Goal: Check status: Check status

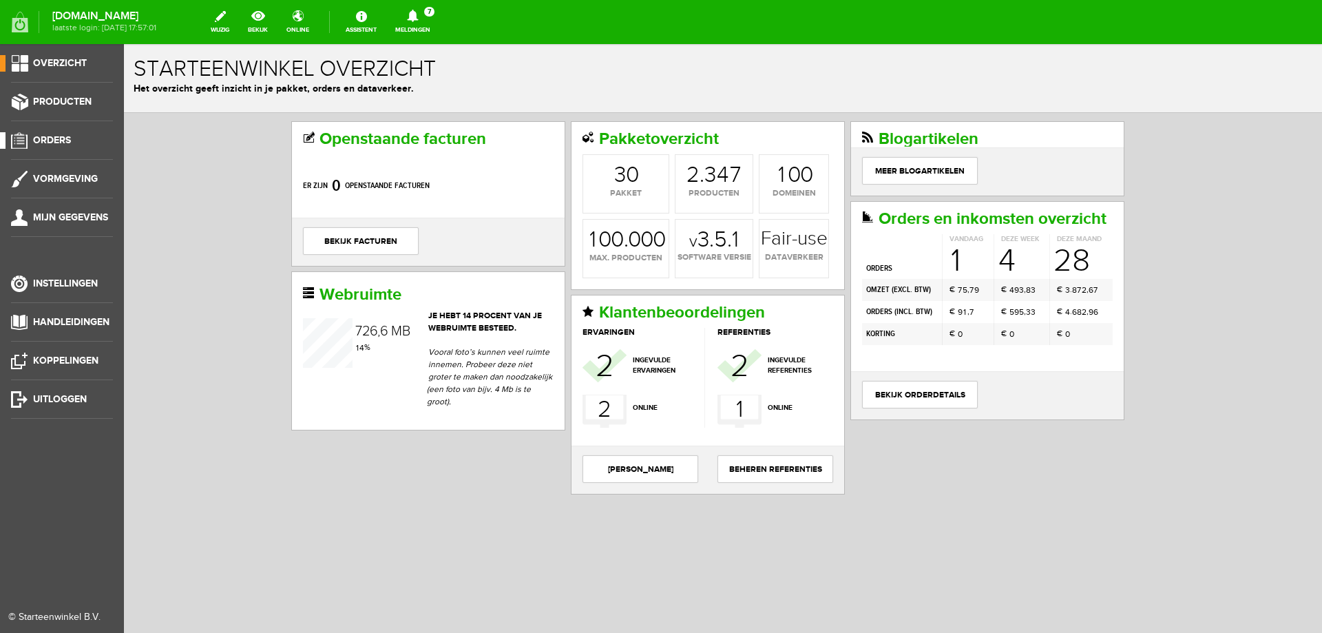
click at [44, 149] on li "Orders" at bounding box center [62, 146] width 102 height 28
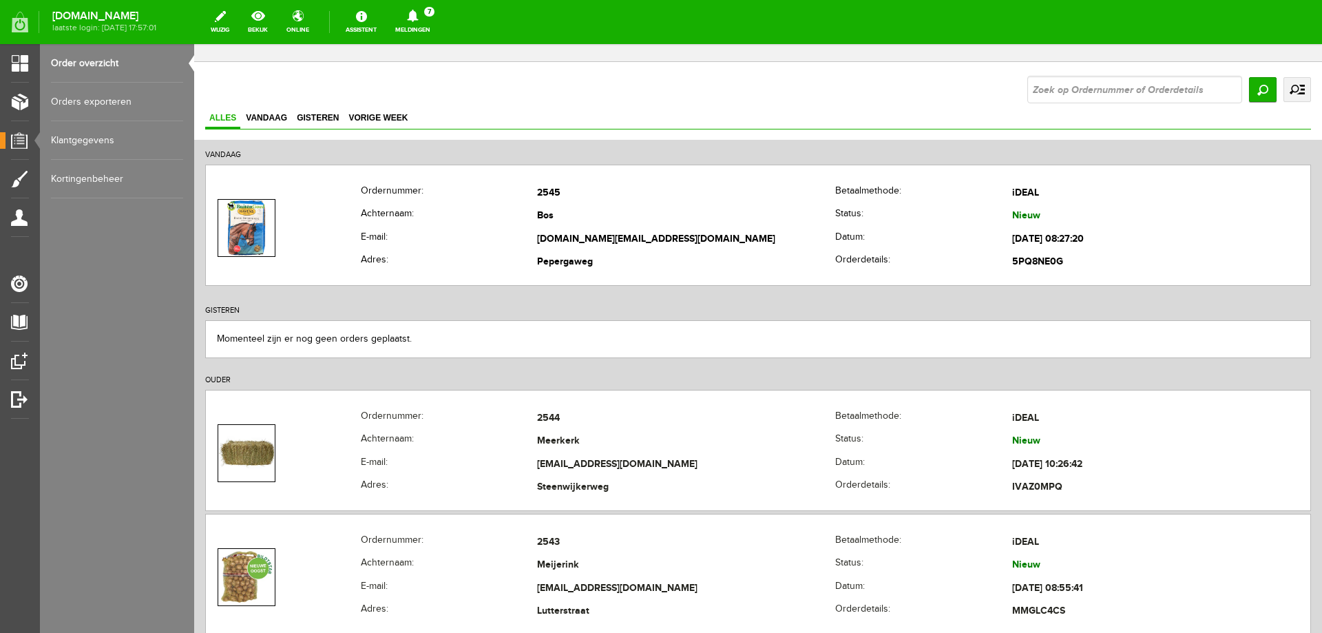
scroll to position [138, 0]
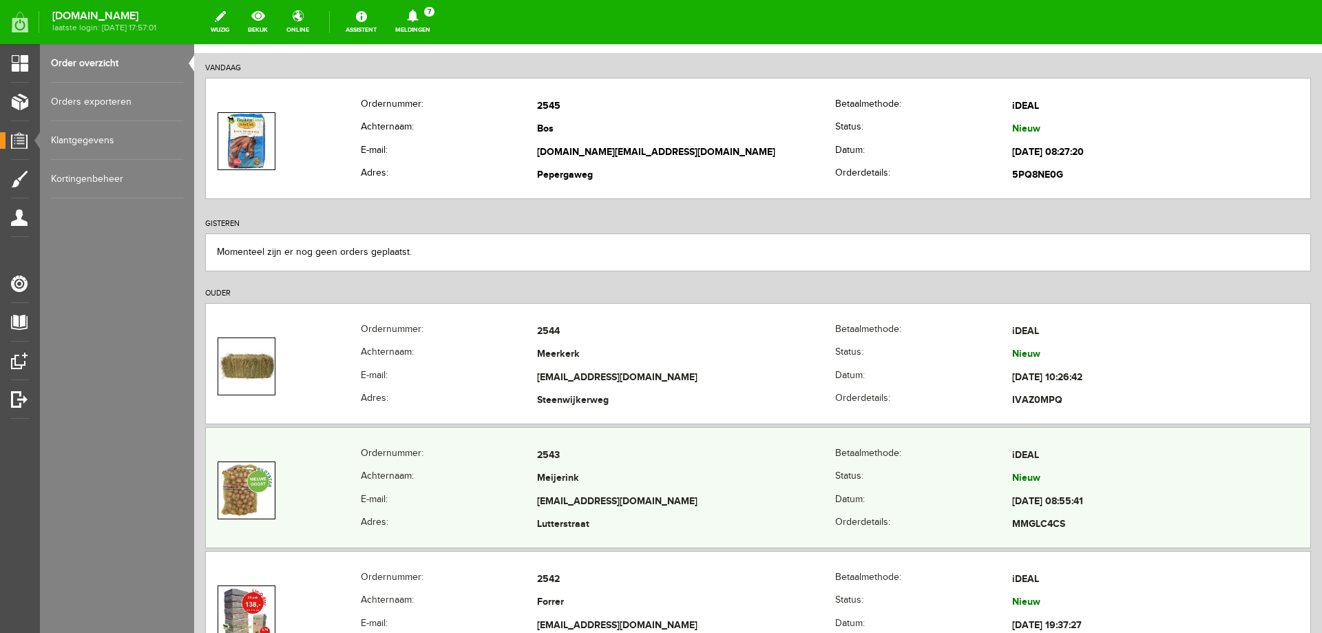
click at [459, 492] on th "E-mail:" at bounding box center [449, 501] width 177 height 23
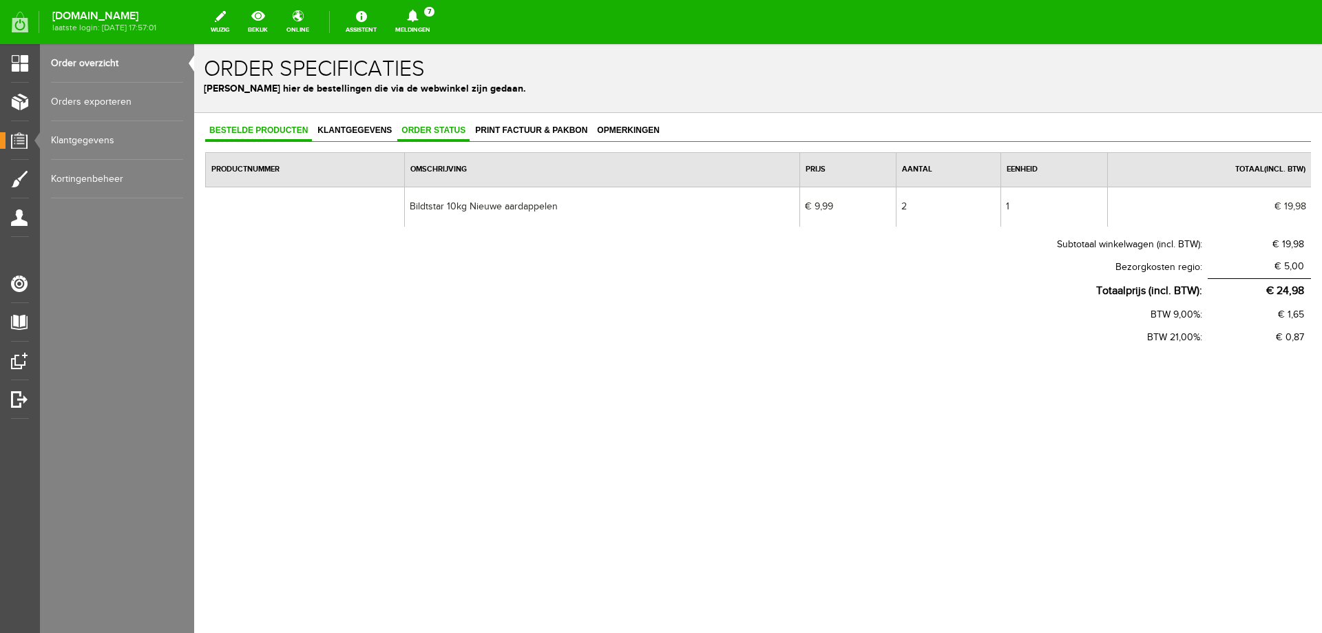
click at [436, 134] on span "Order status" at bounding box center [433, 130] width 72 height 10
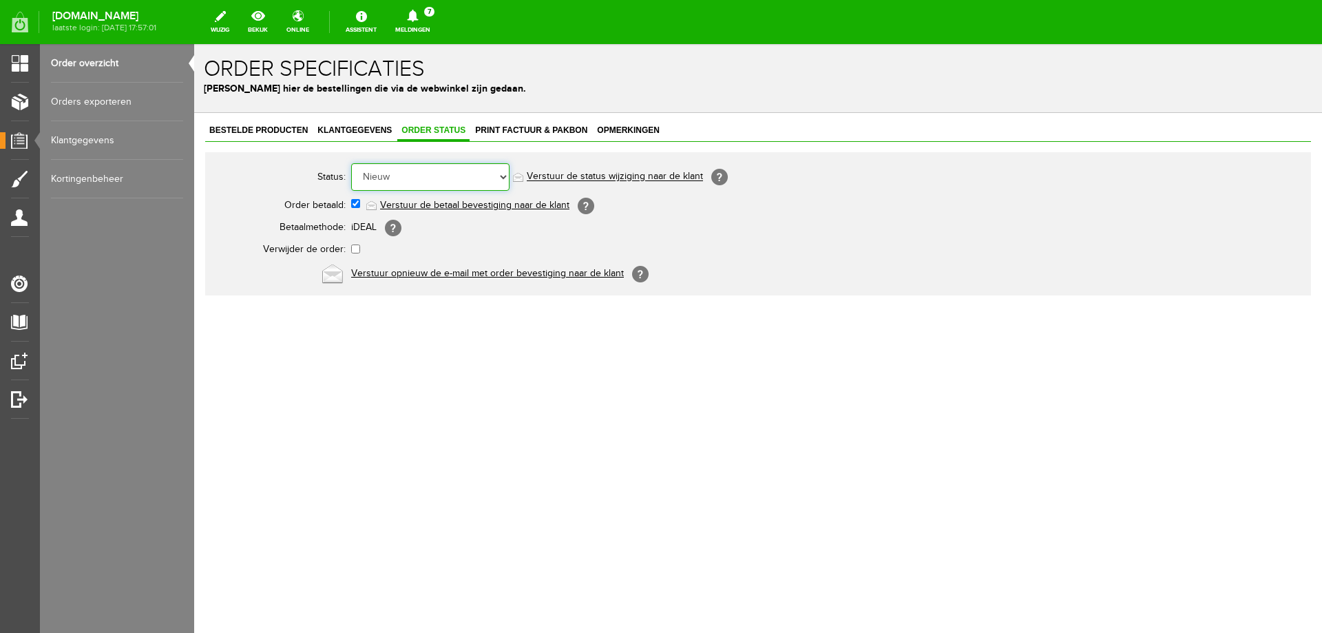
click at [448, 174] on select "Order niet afgerond Nieuw Order in behandeling Wacht op leverancier Wacht op be…" at bounding box center [430, 177] width 158 height 28
select select "7"
click at [351, 163] on select "Order niet afgerond Nieuw Order in behandeling Wacht op leverancier Wacht op be…" at bounding box center [430, 177] width 158 height 28
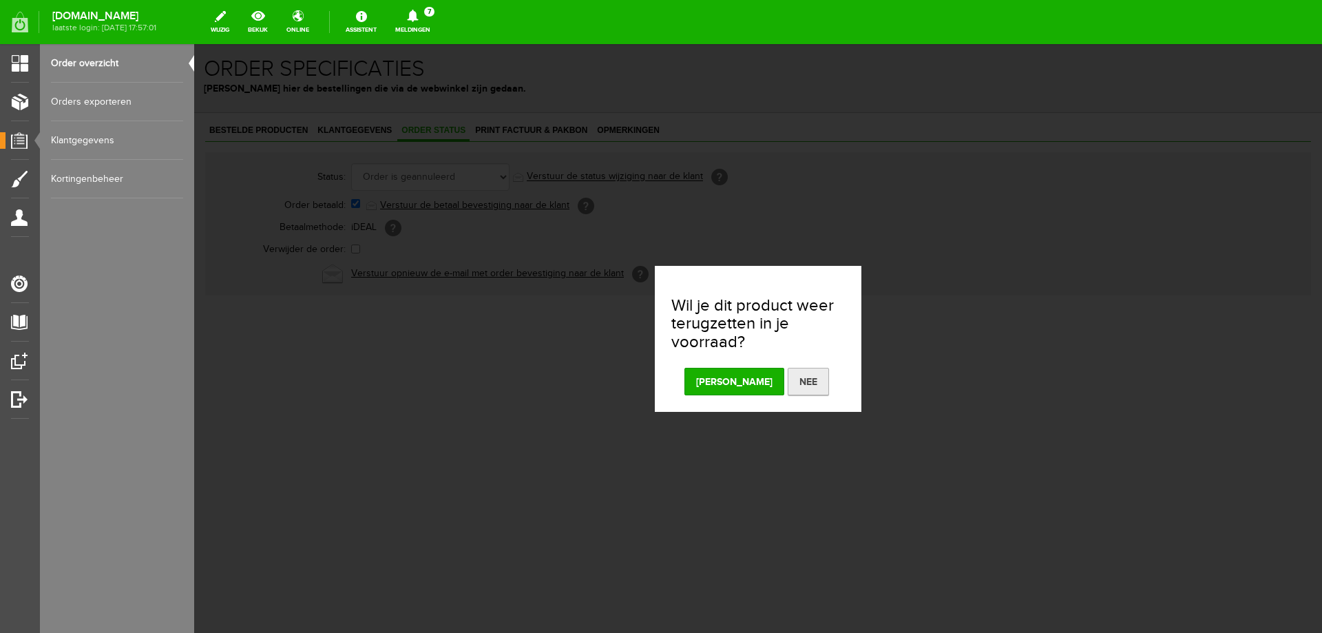
click at [788, 386] on button "Nee" at bounding box center [808, 382] width 41 height 28
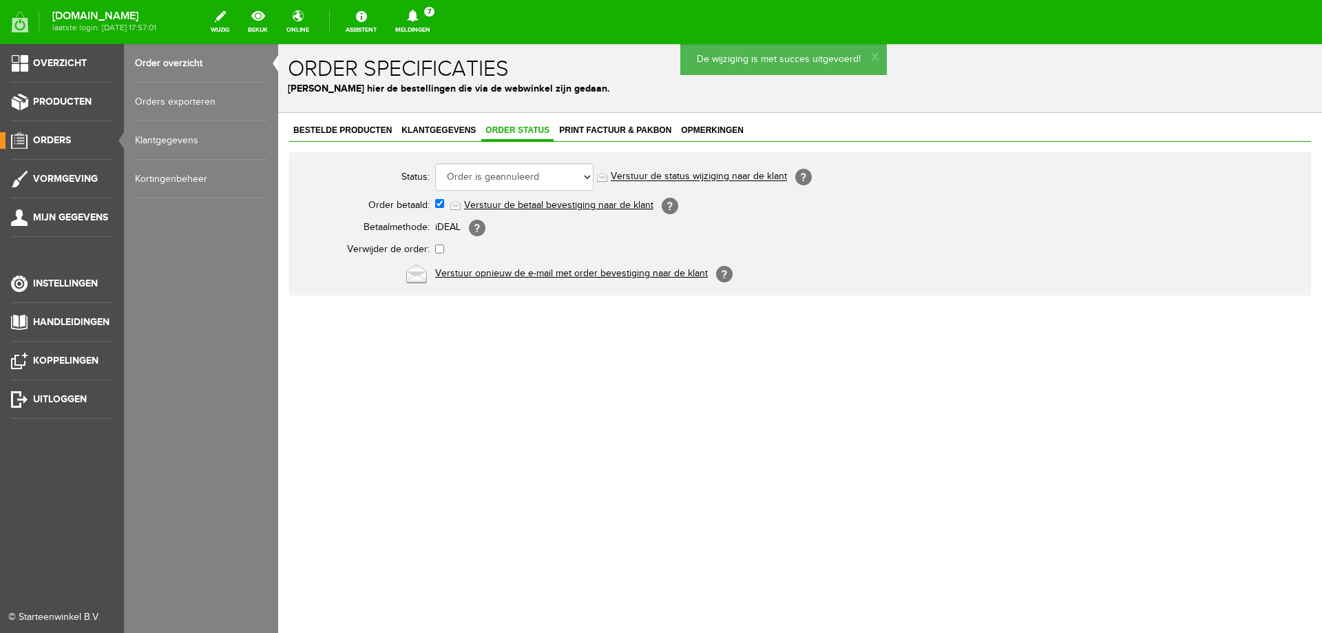
click at [56, 139] on span "Orders" at bounding box center [52, 140] width 38 height 12
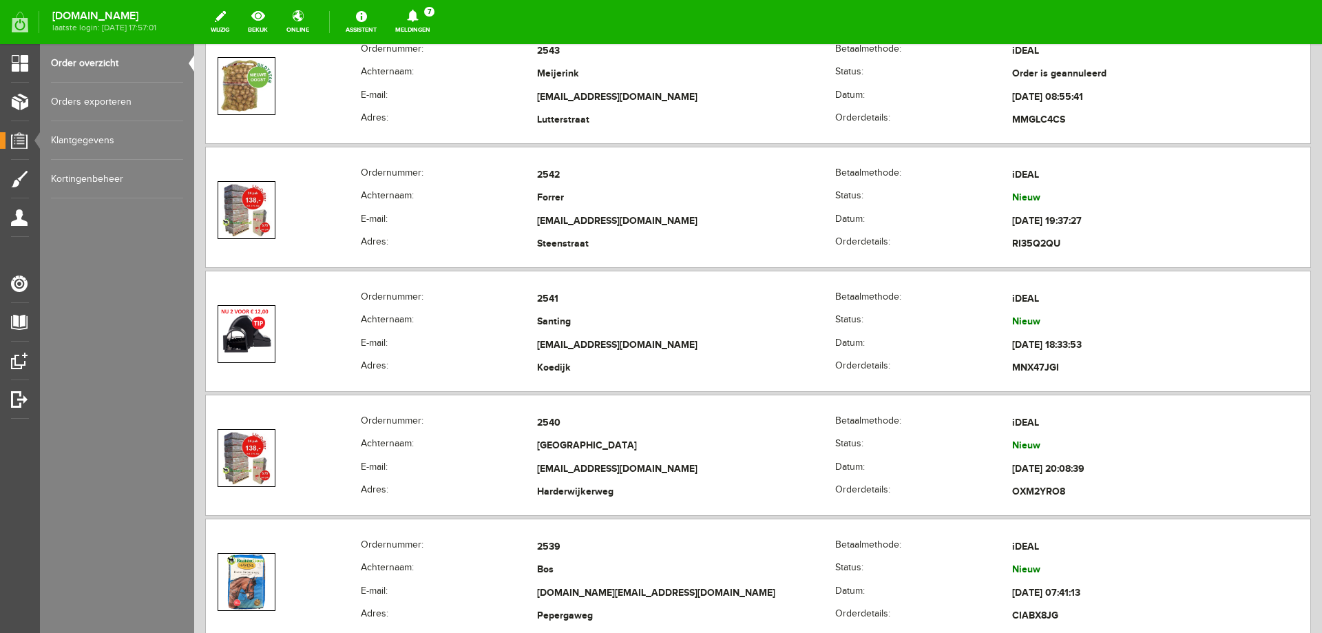
scroll to position [551, 0]
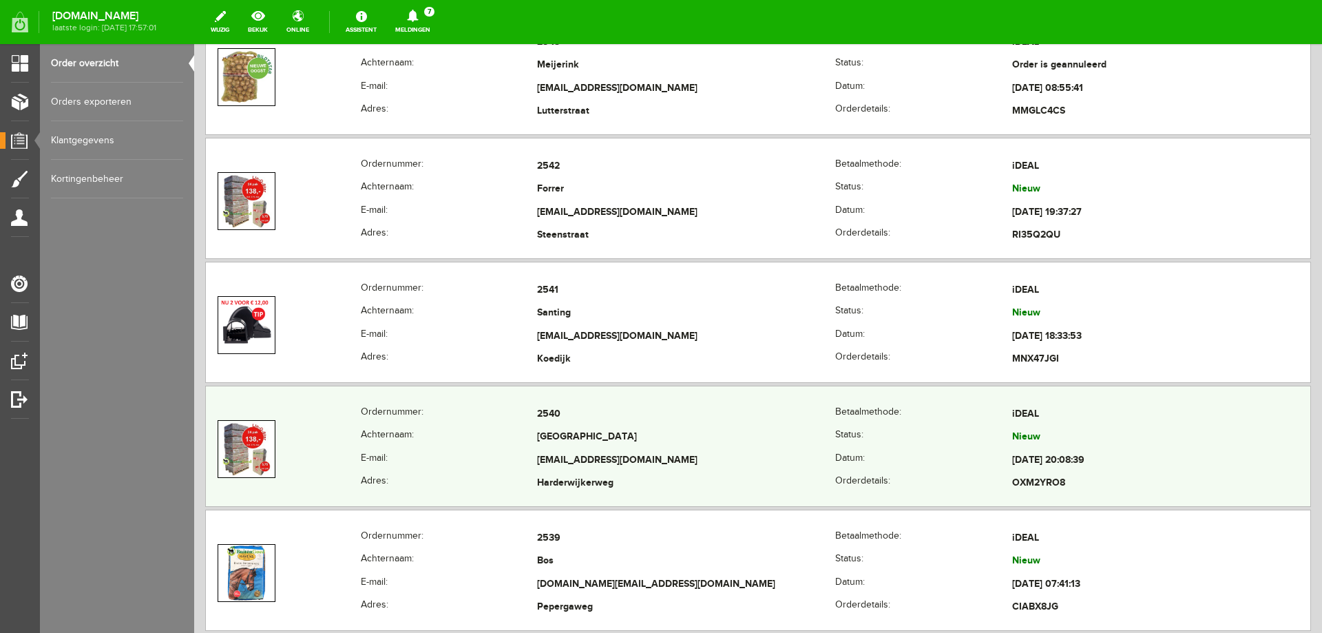
click at [474, 451] on th "E-mail:" at bounding box center [449, 460] width 177 height 23
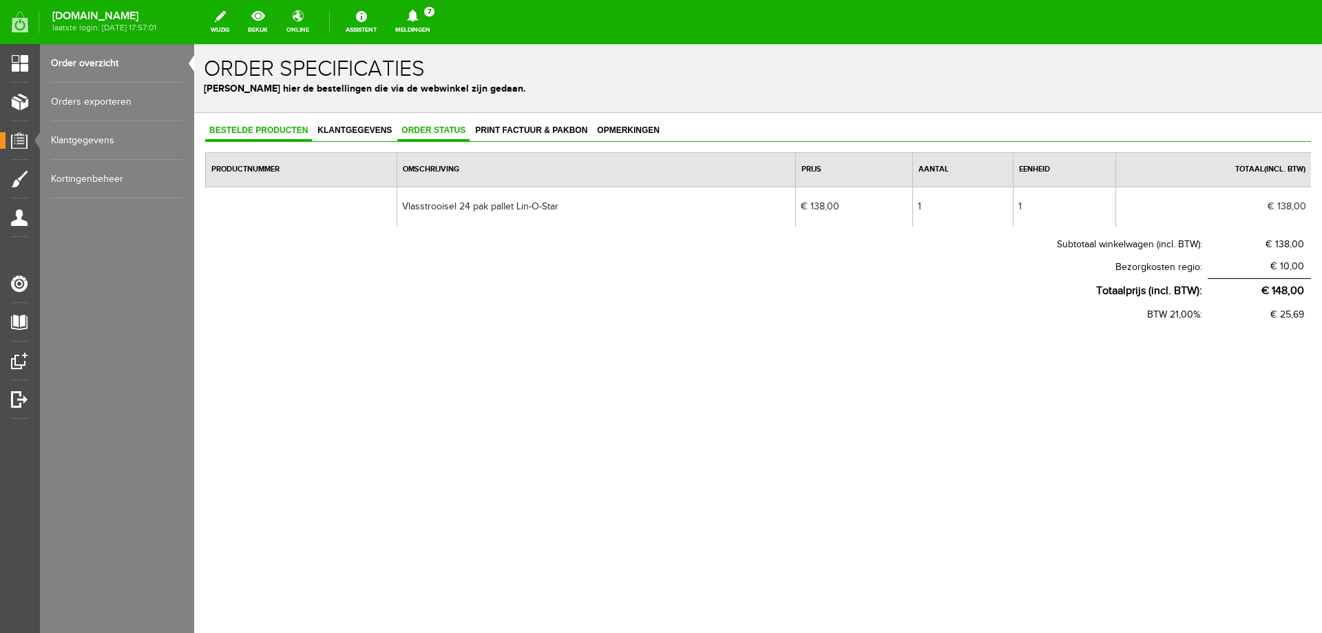
click at [459, 131] on span "Order status" at bounding box center [433, 130] width 72 height 10
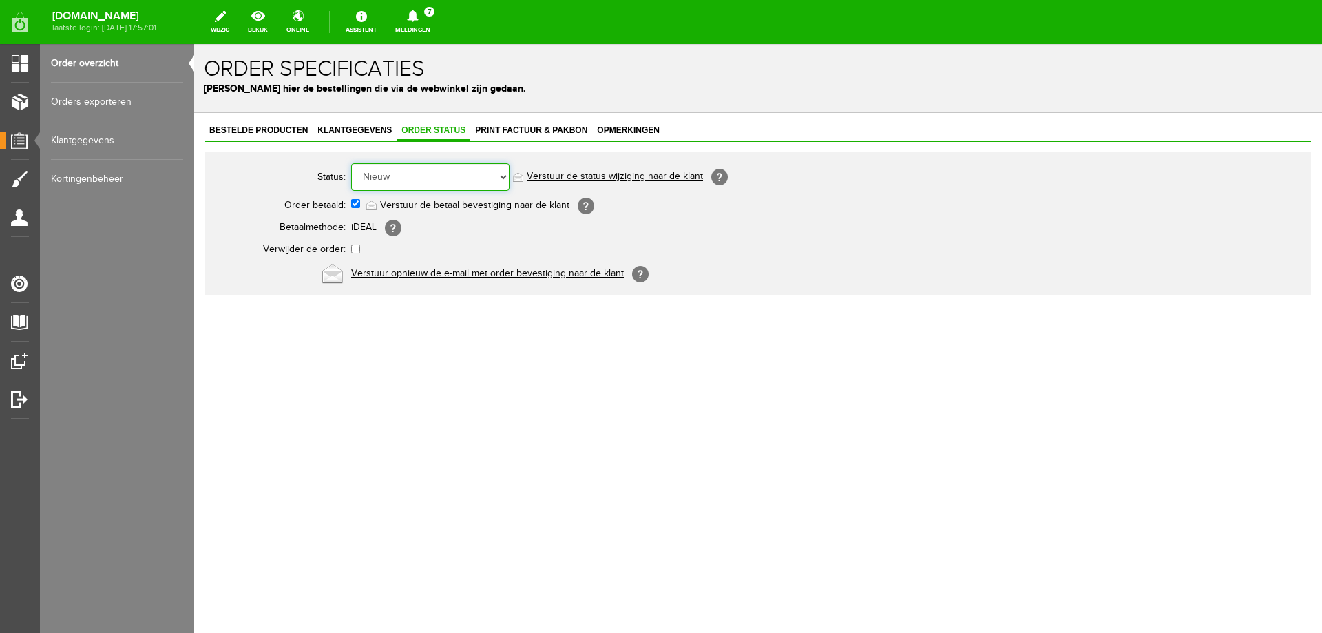
click at [462, 178] on select "Order niet afgerond Nieuw Order in behandeling Wacht op leverancier Wacht op be…" at bounding box center [430, 177] width 158 height 28
select select "7"
click at [351, 163] on select "Order niet afgerond Nieuw Order in behandeling Wacht op leverancier Wacht op be…" at bounding box center [430, 177] width 158 height 28
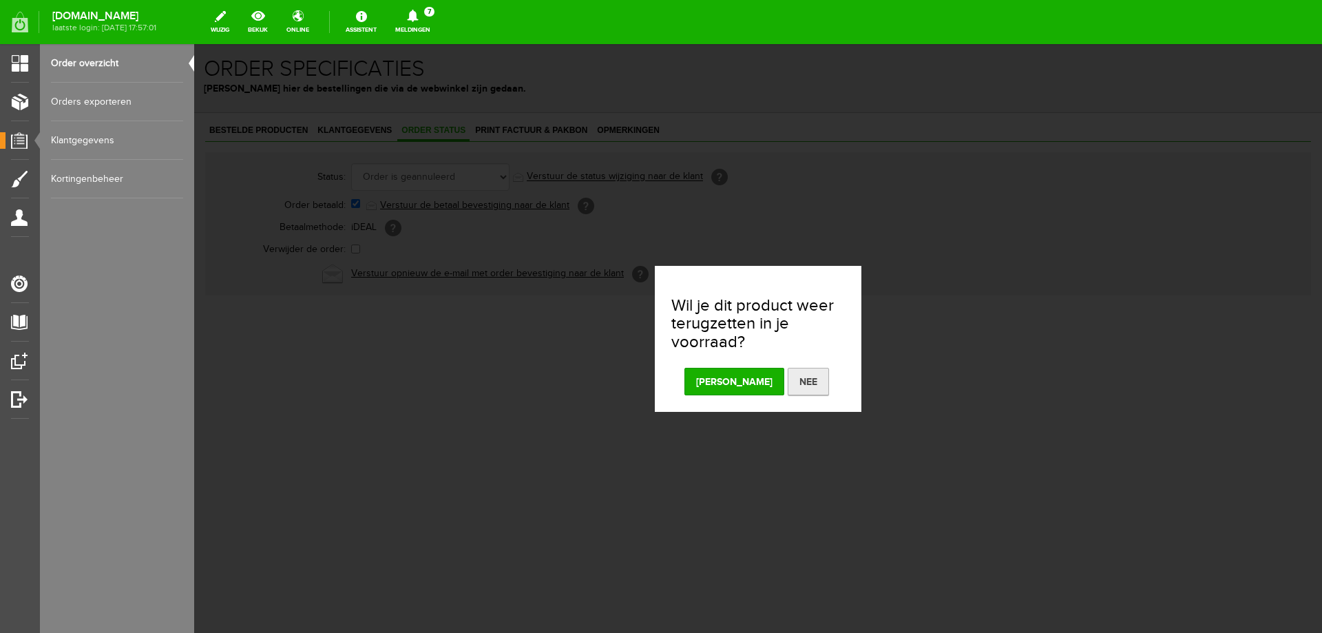
click at [788, 382] on button "Nee" at bounding box center [808, 382] width 41 height 28
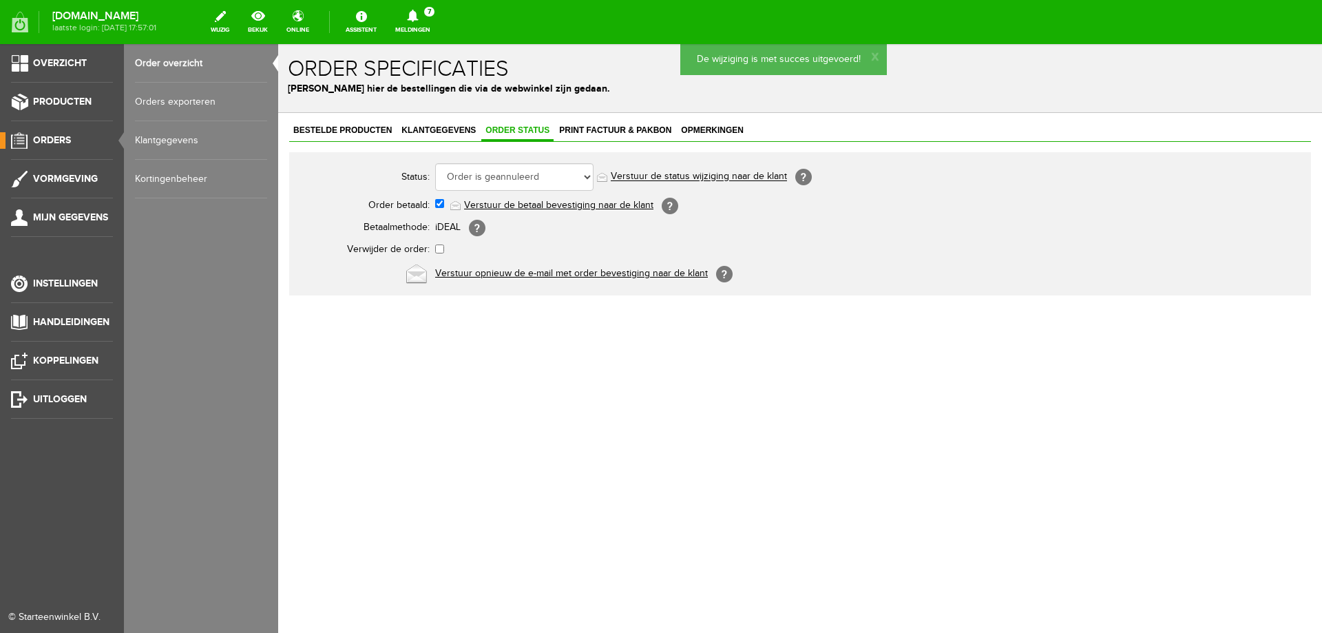
click at [41, 140] on span "Orders" at bounding box center [52, 140] width 38 height 12
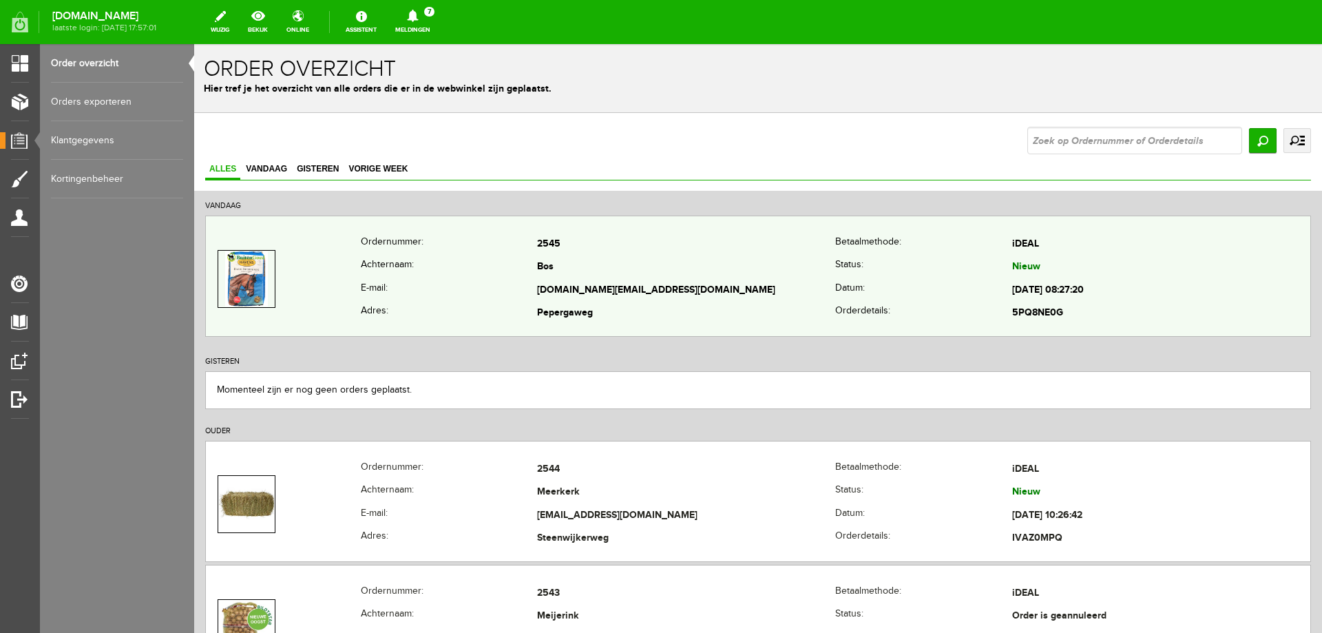
click at [683, 247] on td "2545" at bounding box center [686, 244] width 298 height 23
